Goal: Task Accomplishment & Management: Manage account settings

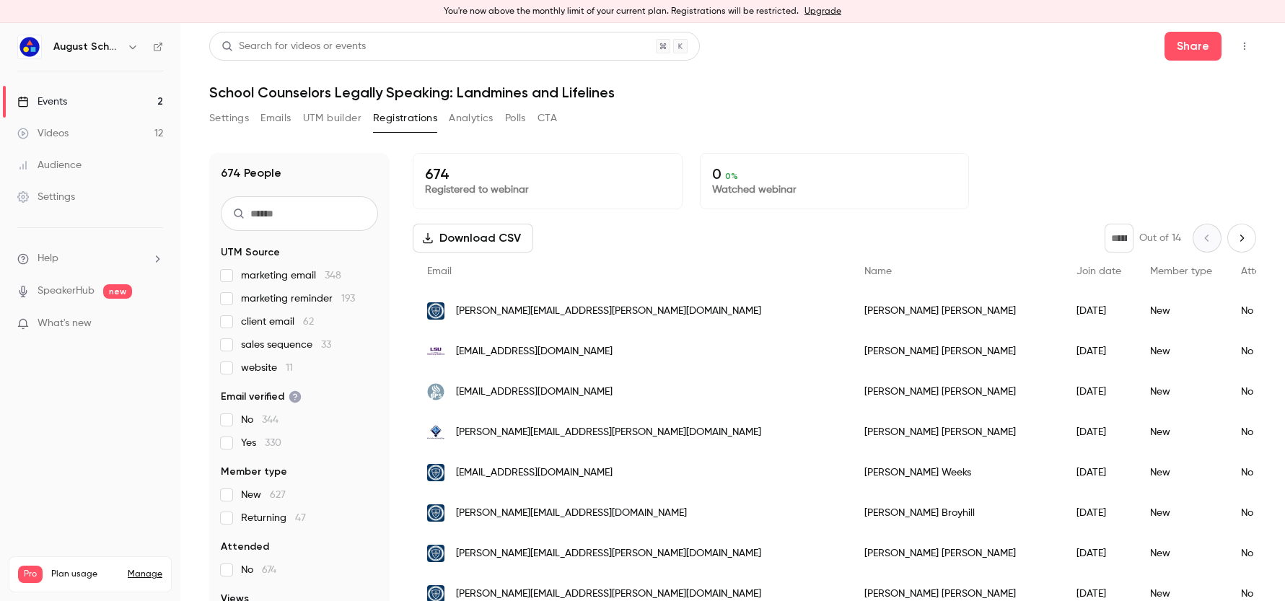
click at [108, 102] on link "Events 2" at bounding box center [90, 102] width 180 height 32
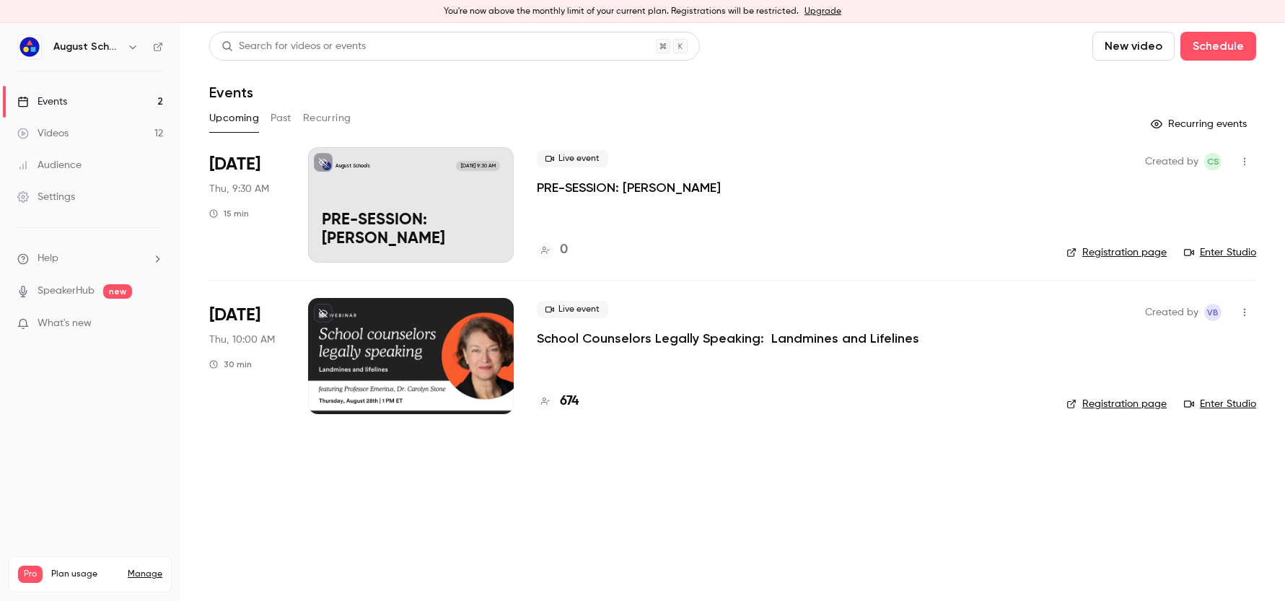
click at [673, 341] on p "School Counselors Legally Speaking: Landmines and Lifelines" at bounding box center [728, 338] width 383 height 17
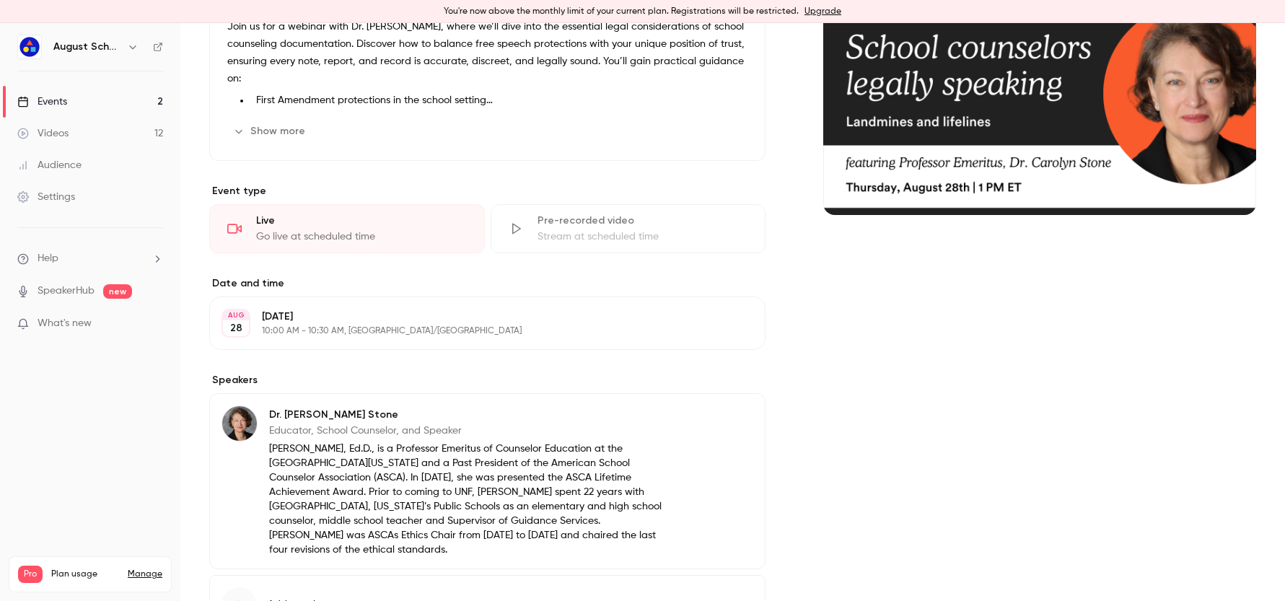
scroll to position [307, 0]
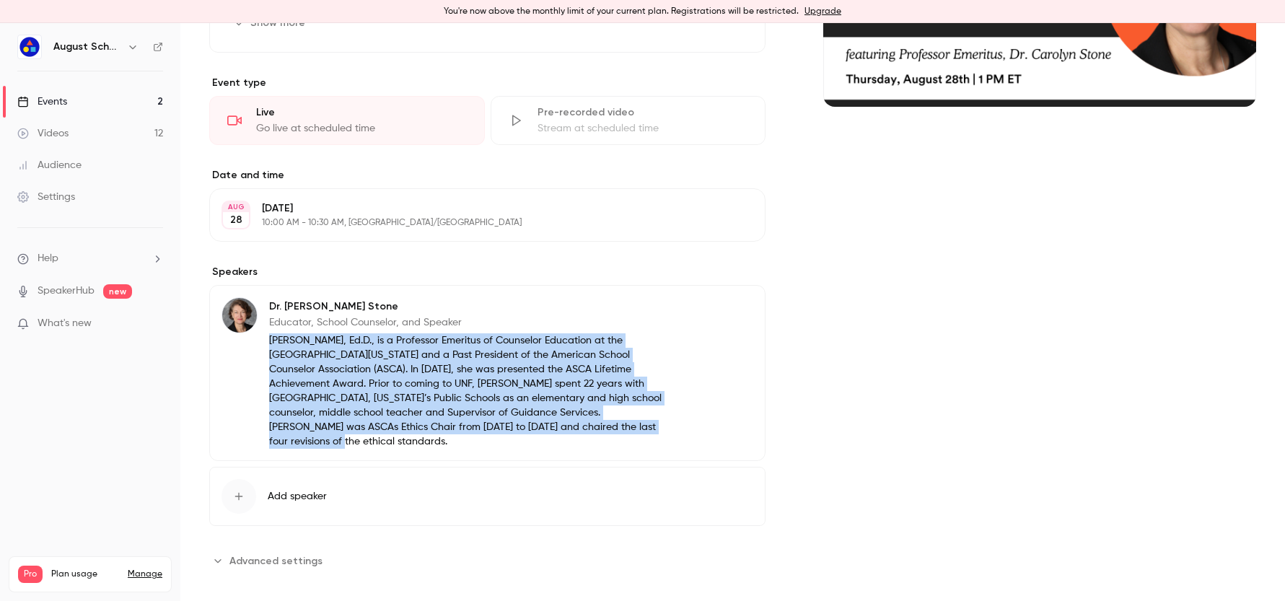
drag, startPoint x: 268, startPoint y: 339, endPoint x: 522, endPoint y: 429, distance: 268.9
click at [522, 429] on p "[PERSON_NAME], Ed.D., is a Professor Emeritus of Counselor Education at the [GE…" at bounding box center [470, 390] width 403 height 115
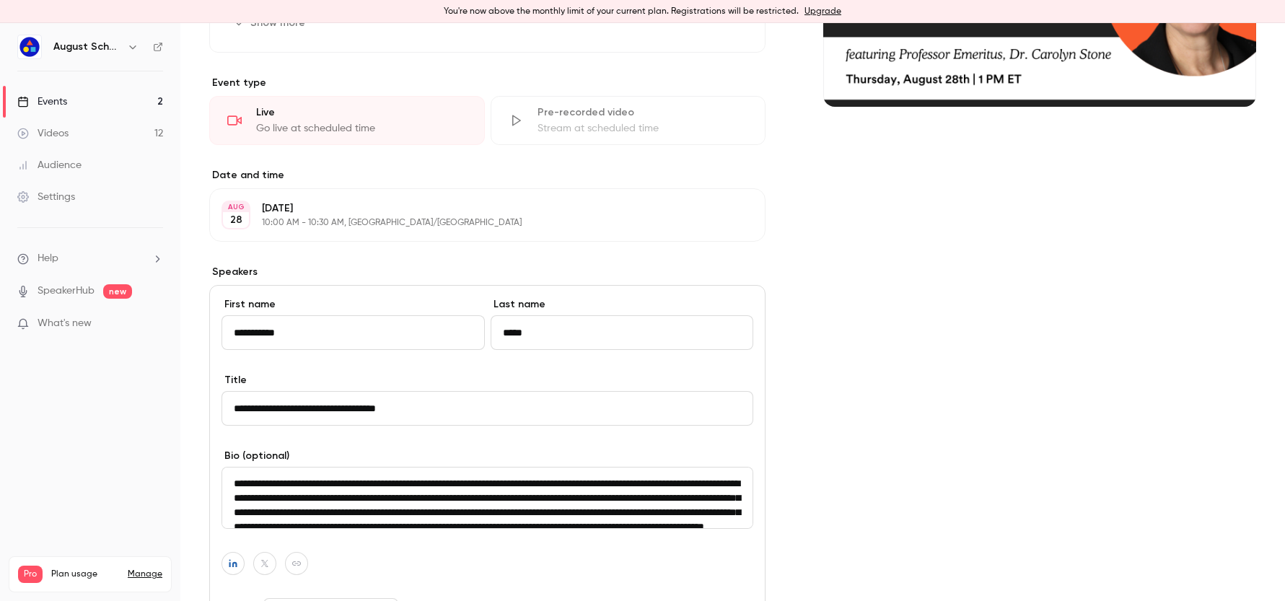
click at [403, 508] on textarea "**********" at bounding box center [488, 498] width 532 height 62
click at [922, 369] on div "Cover image" at bounding box center [1039, 330] width 433 height 969
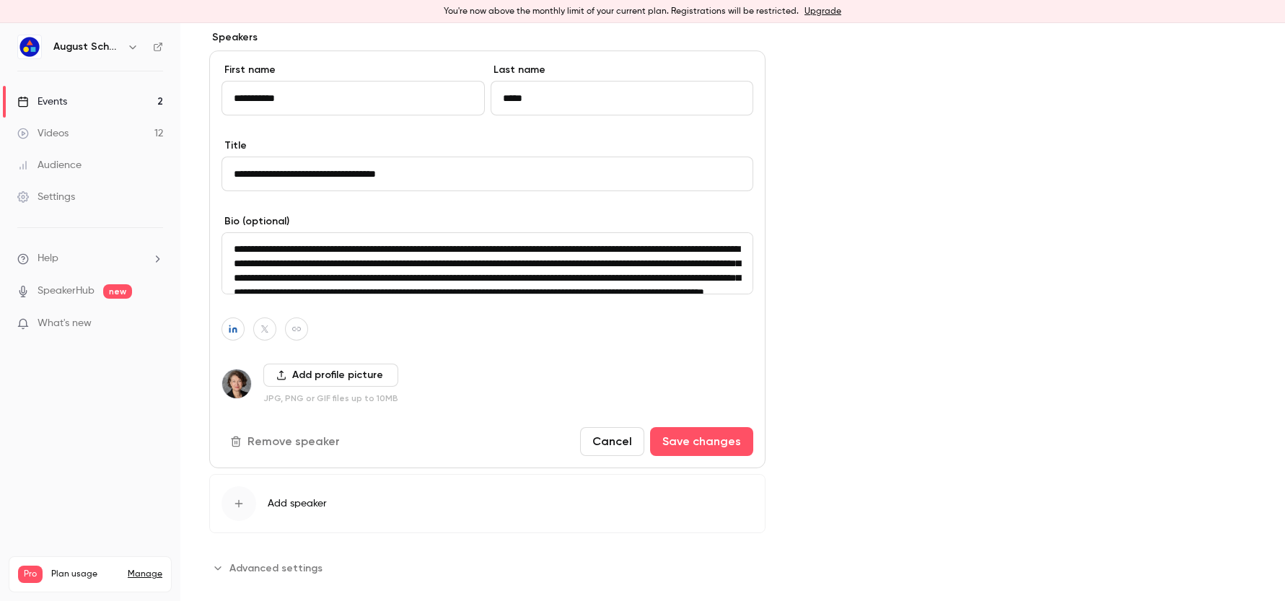
scroll to position [564, 0]
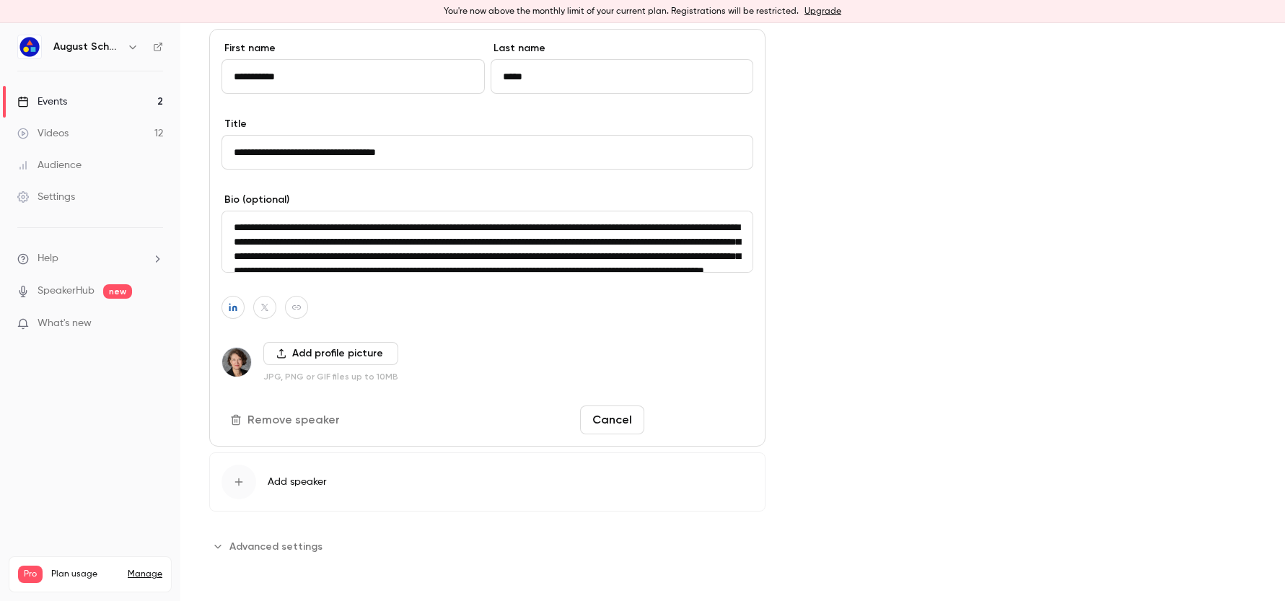
click at [721, 425] on button "Save changes" at bounding box center [701, 420] width 103 height 29
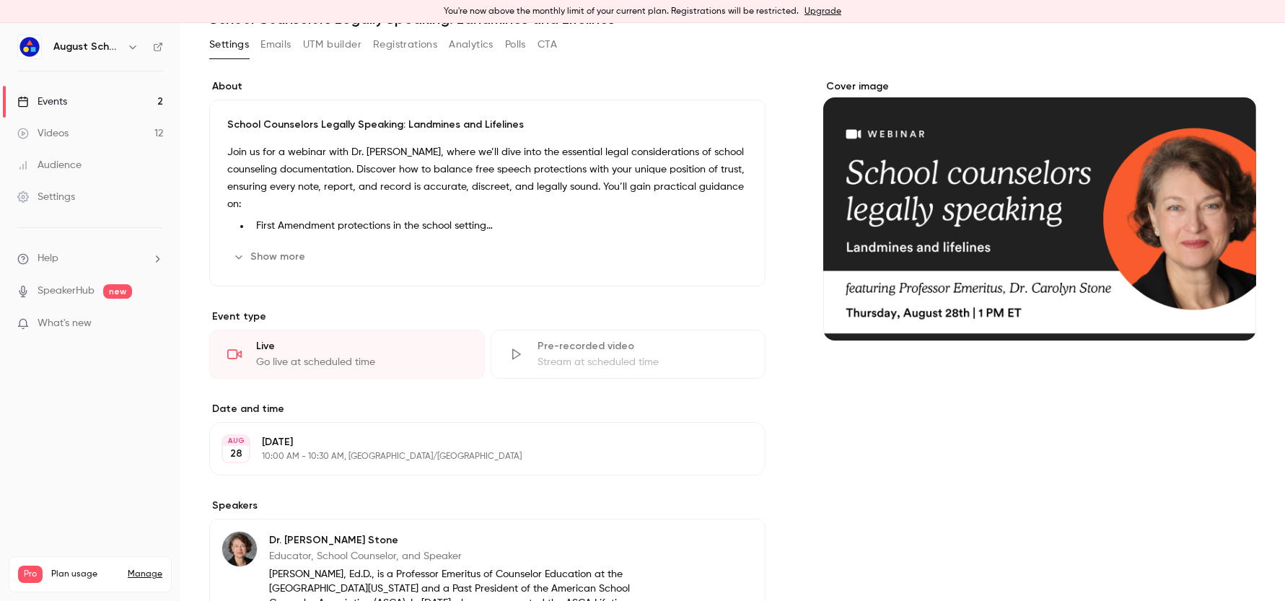
scroll to position [0, 0]
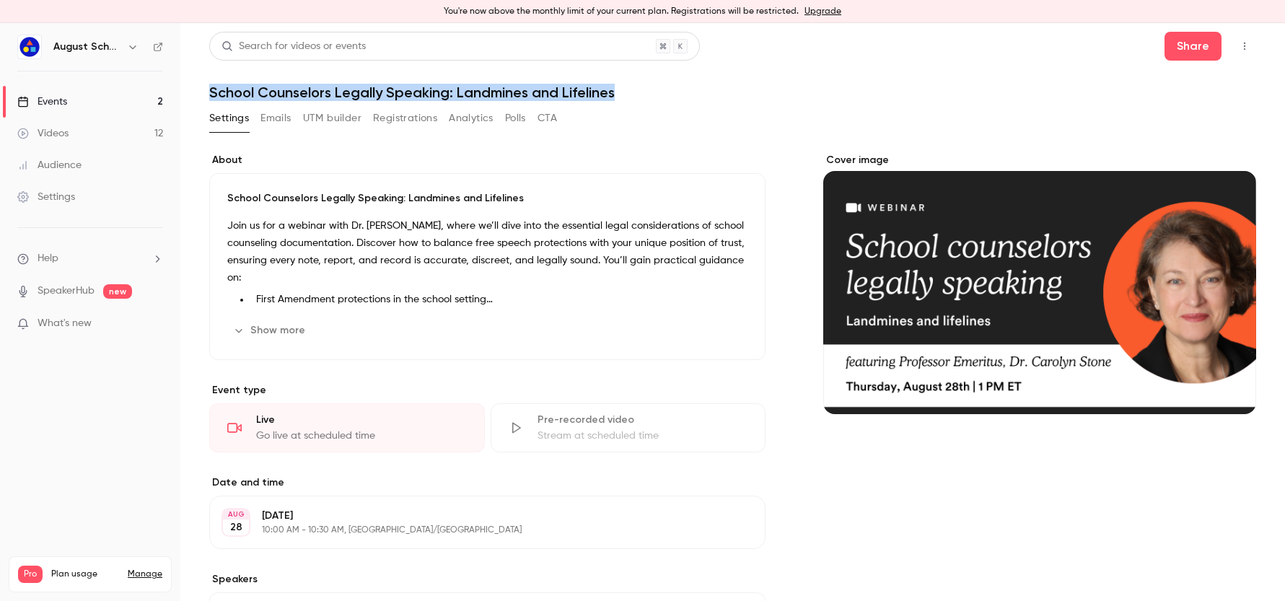
drag, startPoint x: 210, startPoint y: 89, endPoint x: 663, endPoint y: 92, distance: 452.5
click at [663, 92] on h1 "School Counselors Legally Speaking: Landmines and Lifelines" at bounding box center [732, 92] width 1047 height 17
copy h1 "School Counselors Legally Speaking: Landmines and Lifelines"
